Goal: Transaction & Acquisition: Purchase product/service

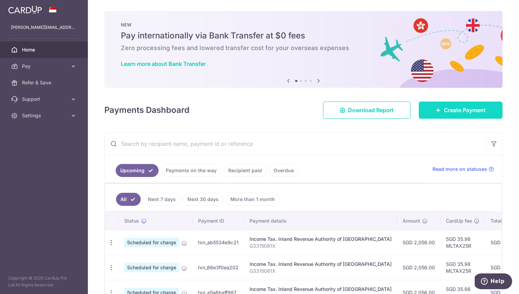
click at [461, 112] on span "Create Payment" at bounding box center [465, 110] width 42 height 8
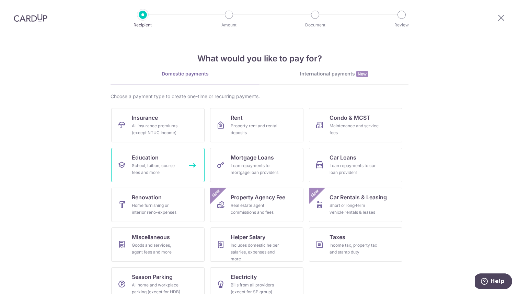
click at [160, 167] on div "School, tuition, course fees and more" at bounding box center [156, 169] width 49 height 14
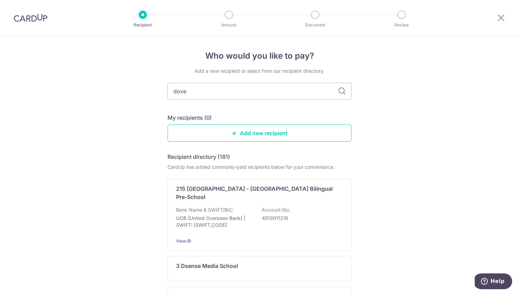
type input "dover"
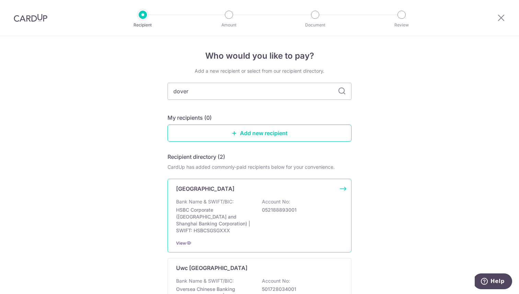
click at [226, 201] on p "Bank Name & SWIFT/BIC:" at bounding box center [205, 201] width 58 height 7
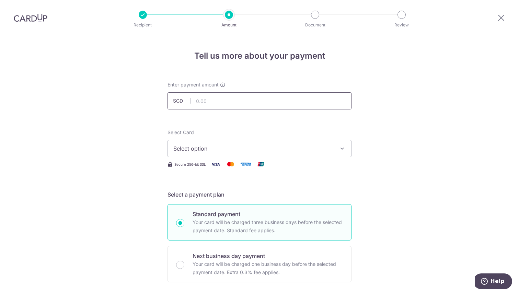
click at [225, 98] on input "text" at bounding box center [259, 100] width 184 height 17
type input "1,000.00"
click at [217, 144] on button "Select option" at bounding box center [259, 148] width 184 height 17
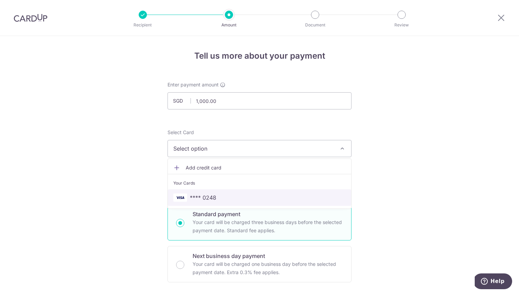
click at [224, 194] on span "**** 0248" at bounding box center [259, 198] width 172 height 8
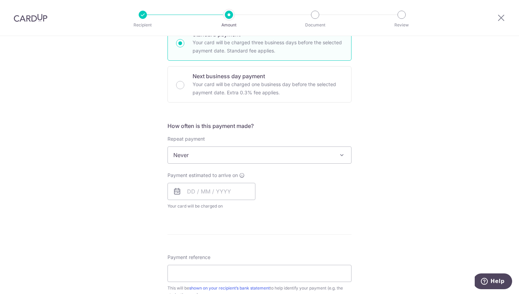
scroll to position [190, 0]
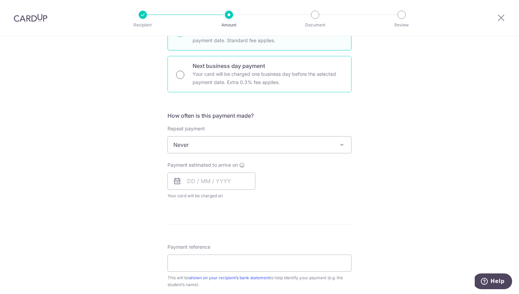
click at [179, 78] on input "Next business day payment Your card will be charged one business day before the…" at bounding box center [180, 75] width 8 height 8
radio input "true"
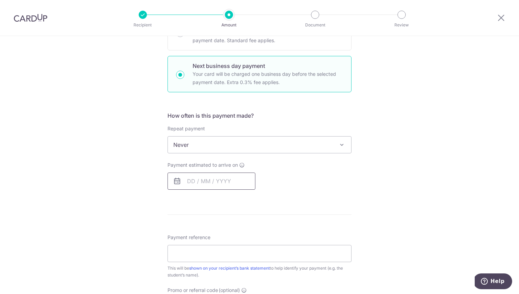
click at [198, 181] on input "text" at bounding box center [211, 181] width 88 height 17
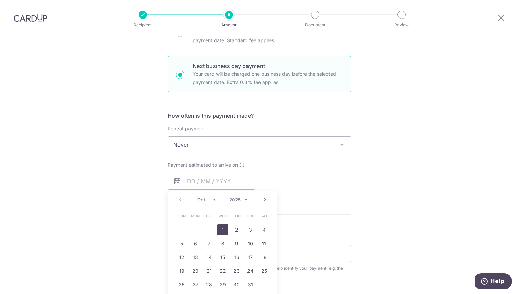
click at [222, 229] on link "1" at bounding box center [222, 229] width 11 height 11
type input "01/10/2025"
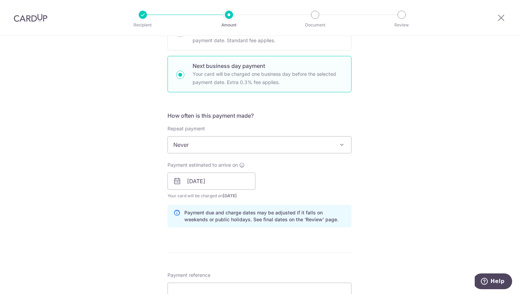
scroll to position [168, 0]
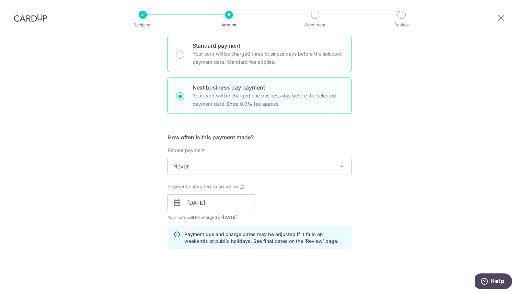
click at [201, 63] on p "Your card will be charged three business days before the selected payment date.…" at bounding box center [267, 58] width 150 height 16
click at [184, 59] on input "Standard payment Your card will be charged three business days before the selec…" at bounding box center [180, 54] width 8 height 8
radio input "true"
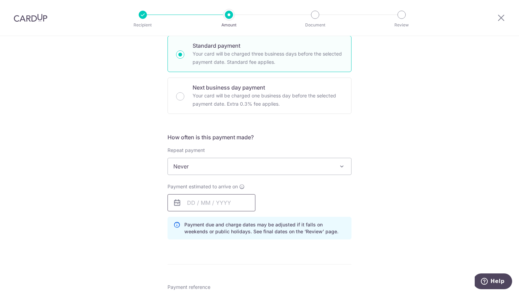
click at [218, 203] on input "text" at bounding box center [211, 202] width 88 height 17
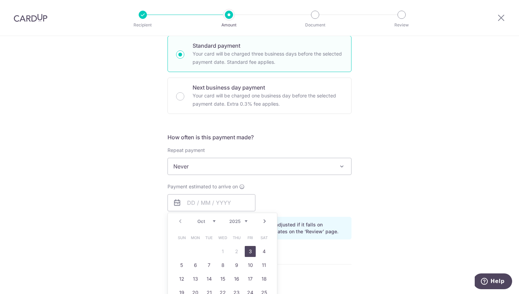
click at [250, 250] on link "3" at bounding box center [250, 251] width 11 height 11
type input "03/10/2025"
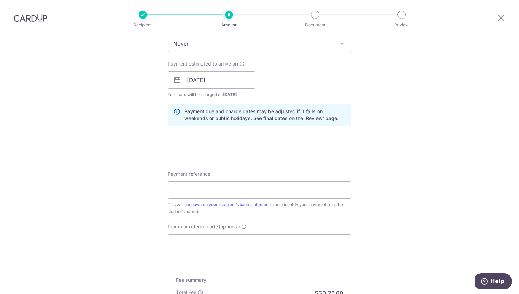
scroll to position [293, 0]
click at [247, 186] on input "Payment reference" at bounding box center [259, 187] width 184 height 17
paste input "DC-100090729-TR"
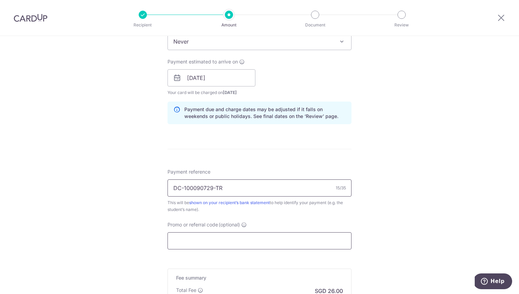
type input "DC-100090729-TR"
click at [256, 240] on input "Promo or referral code (optional)" at bounding box center [259, 240] width 184 height 17
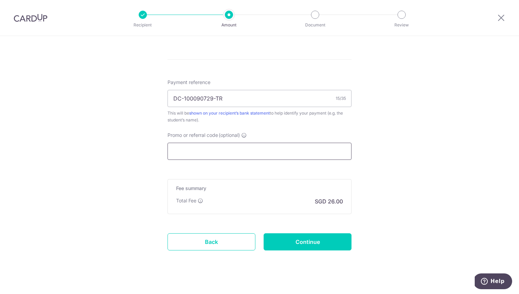
scroll to position [386, 0]
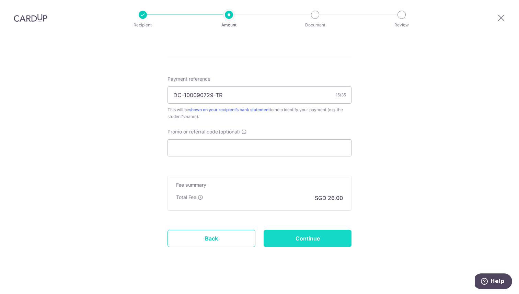
click at [296, 242] on input "Continue" at bounding box center [307, 238] width 88 height 17
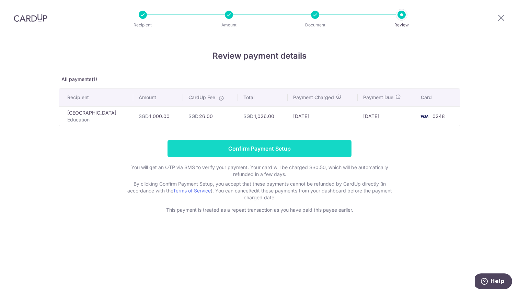
click at [265, 149] on input "Confirm Payment Setup" at bounding box center [259, 148] width 184 height 17
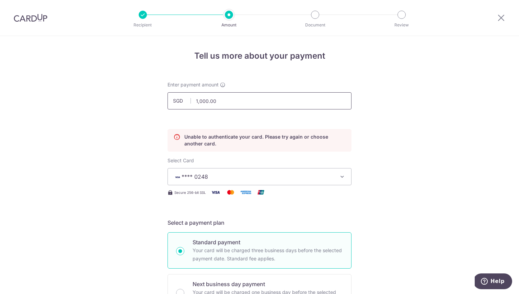
click at [272, 106] on input "1,000.00" at bounding box center [259, 100] width 184 height 17
type input "750.00"
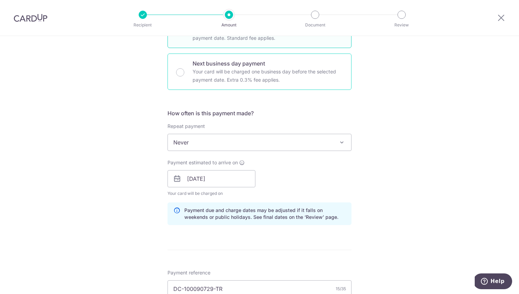
scroll to position [226, 0]
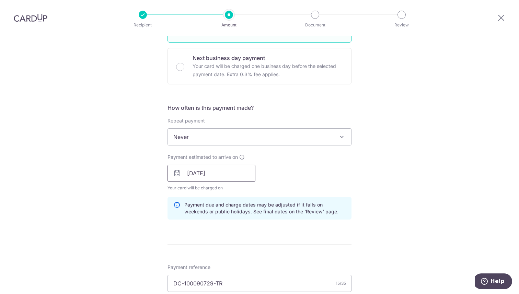
click at [222, 175] on input "03/10/2025" at bounding box center [211, 173] width 88 height 17
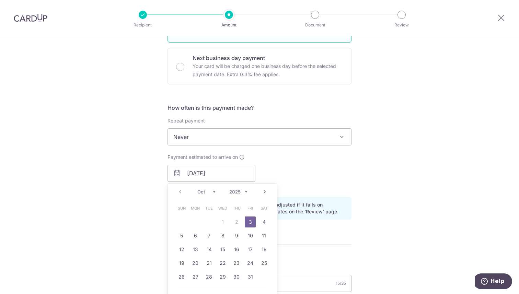
click at [251, 220] on link "3" at bounding box center [250, 221] width 11 height 11
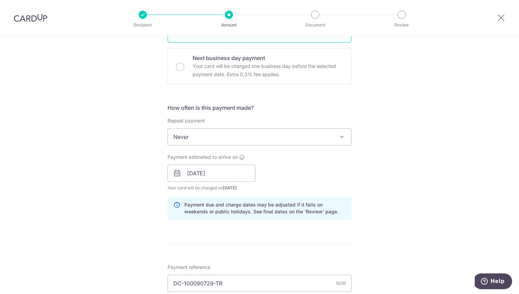
click at [389, 168] on div "Tell us more about your payment Enter payment amount SGD 750.00 750.00 Unable t…" at bounding box center [259, 148] width 519 height 677
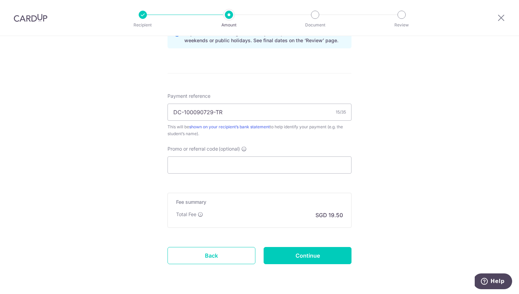
scroll to position [419, 0]
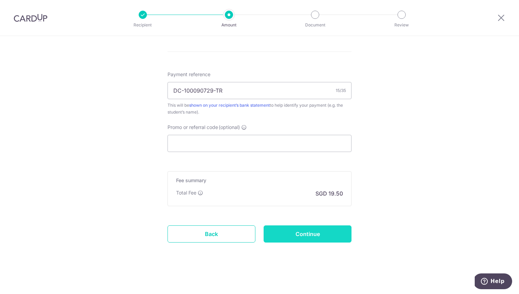
click at [321, 230] on input "Continue" at bounding box center [307, 233] width 88 height 17
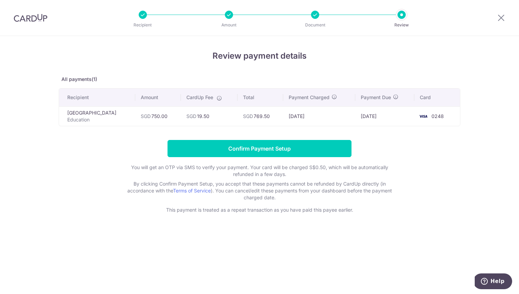
click at [274, 117] on td "SGD 769.50" at bounding box center [260, 116] width 46 height 20
click at [311, 115] on td "30/09/2025" at bounding box center [319, 116] width 72 height 20
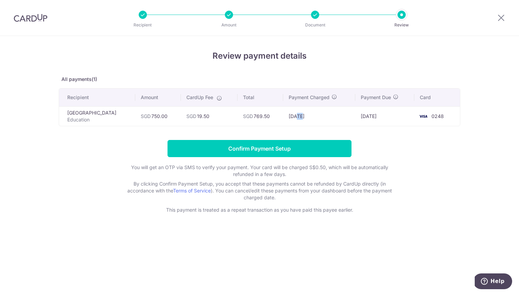
click at [311, 115] on td "30/09/2025" at bounding box center [319, 116] width 72 height 20
click at [377, 116] on td "03/10/2025" at bounding box center [384, 116] width 59 height 20
click at [429, 183] on form "Confirm Payment Setup You will get an OTP via SMS to verify your payment. Your …" at bounding box center [259, 176] width 401 height 73
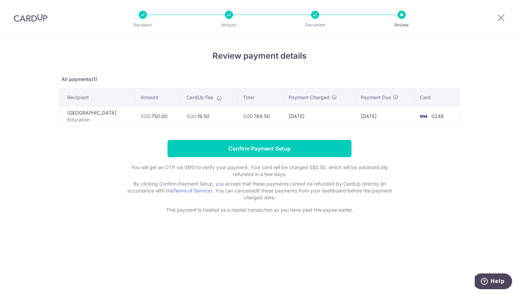
click at [180, 116] on td "SGD 750.00" at bounding box center [158, 116] width 46 height 20
click at [226, 118] on td "SGD 19.50" at bounding box center [209, 116] width 57 height 20
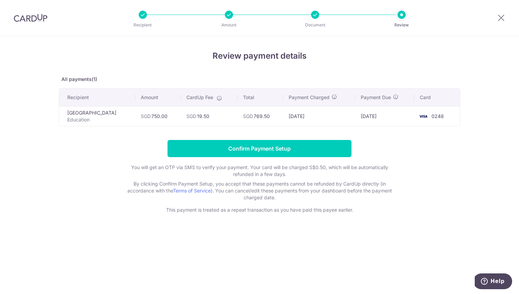
click at [226, 118] on td "SGD 19.50" at bounding box center [209, 116] width 57 height 20
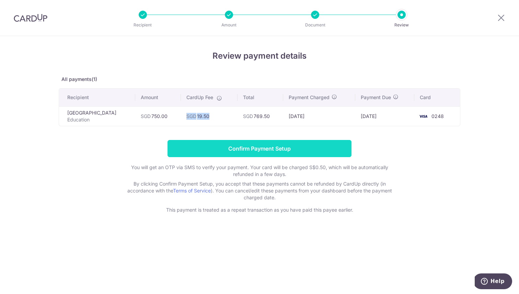
click at [266, 154] on input "Confirm Payment Setup" at bounding box center [259, 148] width 184 height 17
